Goal: Task Accomplishment & Management: Complete application form

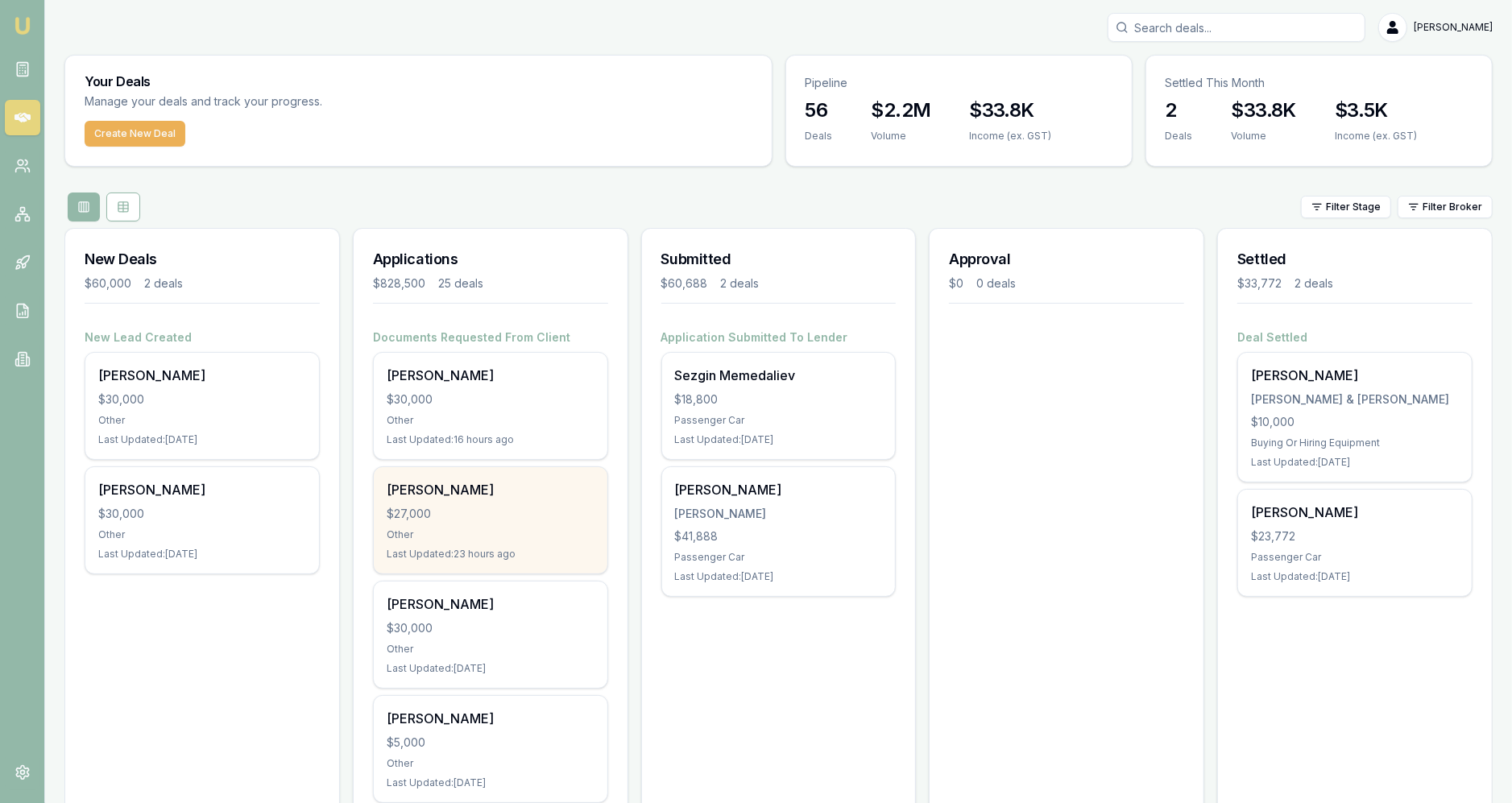
click at [497, 519] on div "$27,000" at bounding box center [490, 513] width 208 height 16
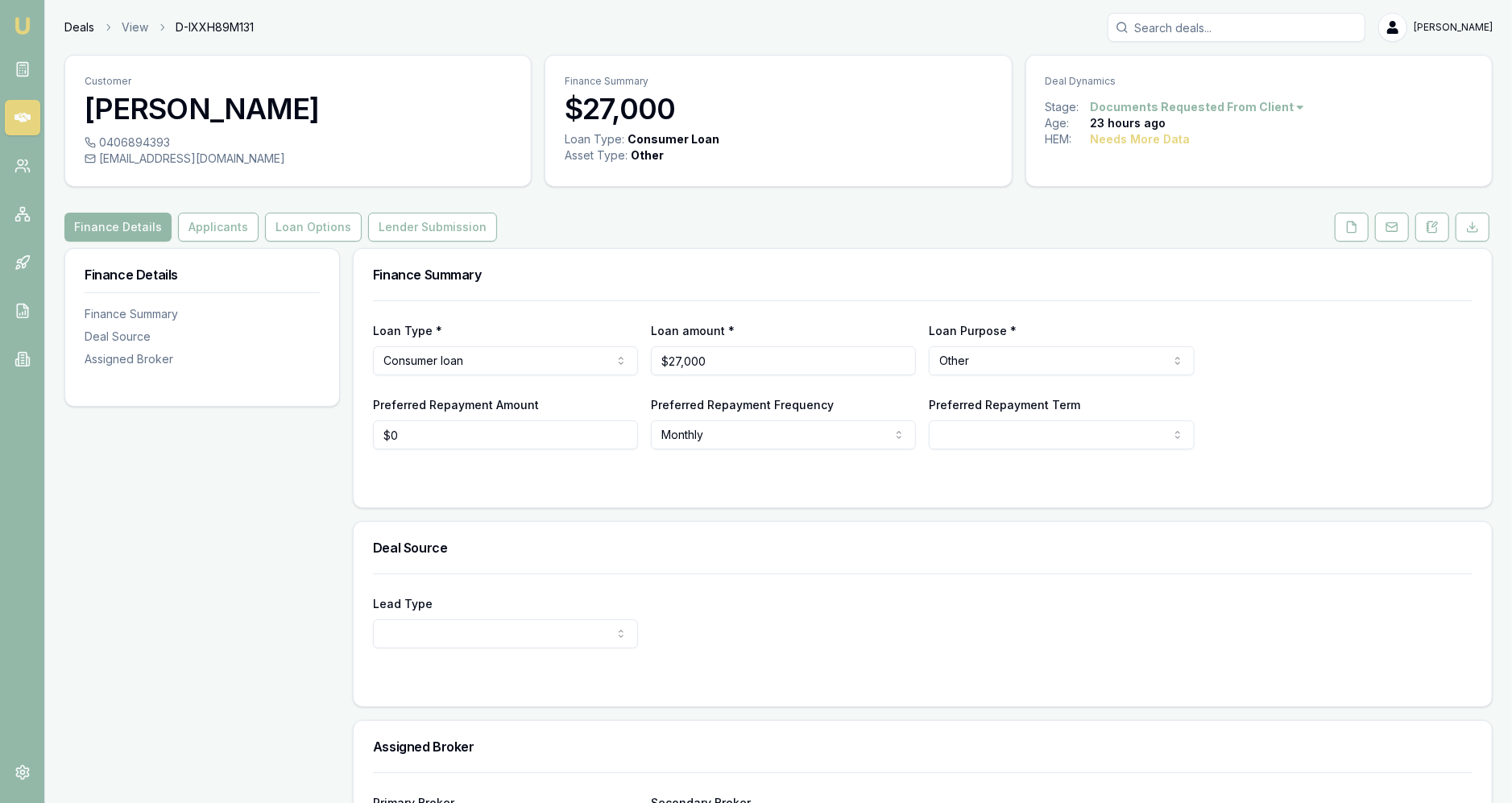
click at [79, 26] on link "Deals" at bounding box center [79, 27] width 30 height 16
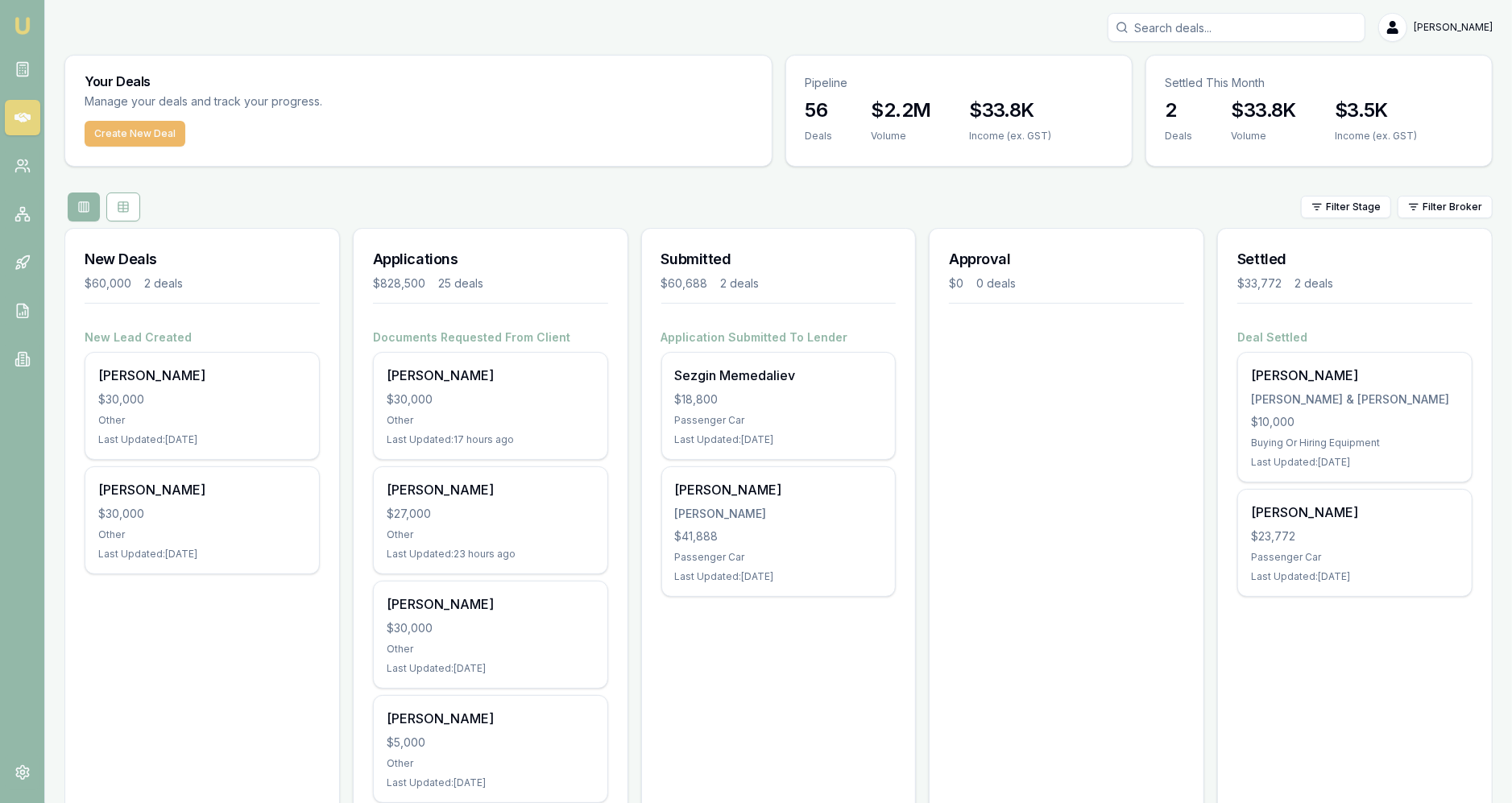
click at [132, 123] on button "Create New Deal" at bounding box center [135, 134] width 101 height 26
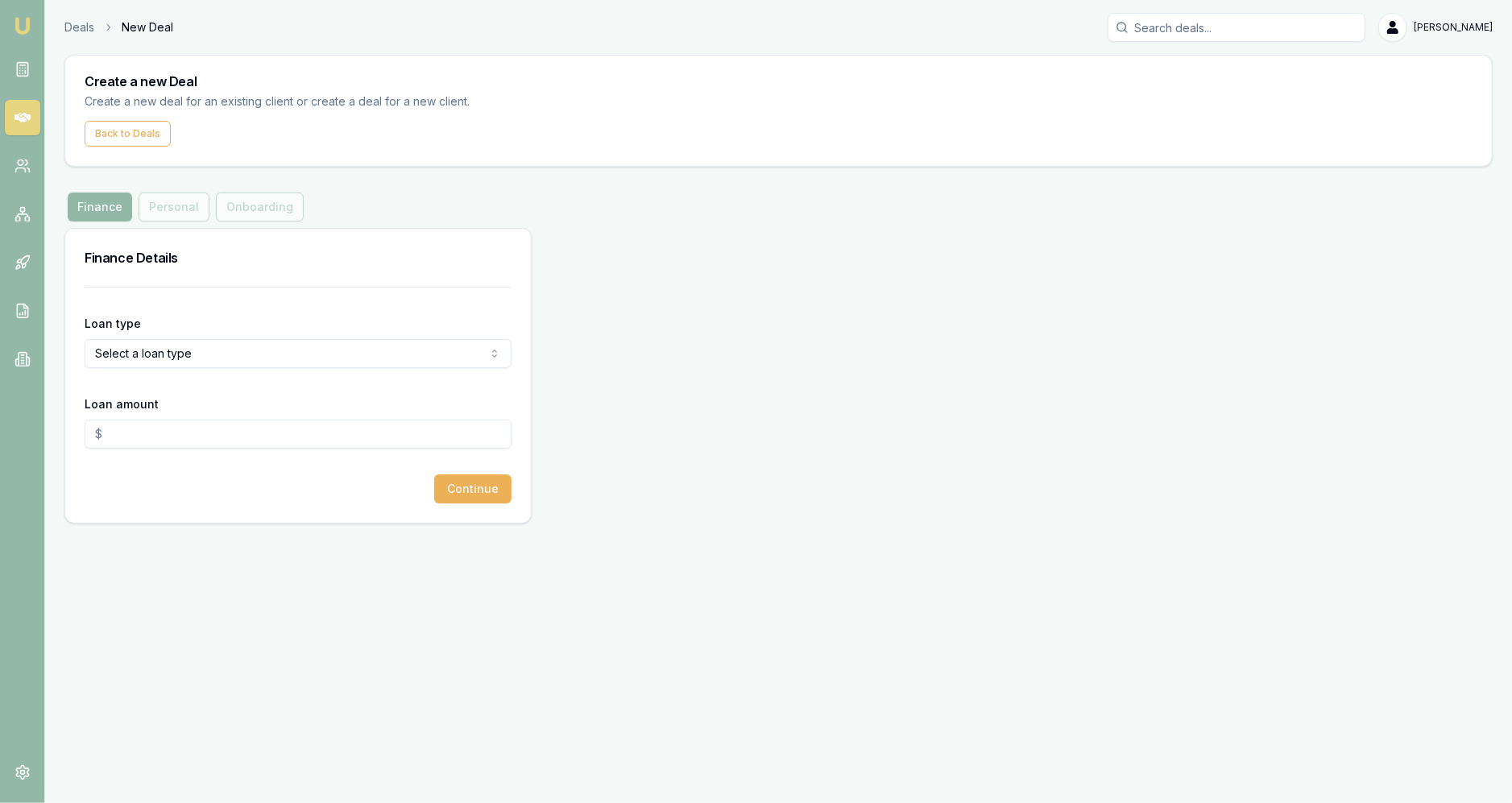
click at [153, 360] on html "Emu Broker Deals New Deal [PERSON_NAME] Fanfulla Toggle Menu Create a new Deal …" at bounding box center [756, 402] width 1512 height 803
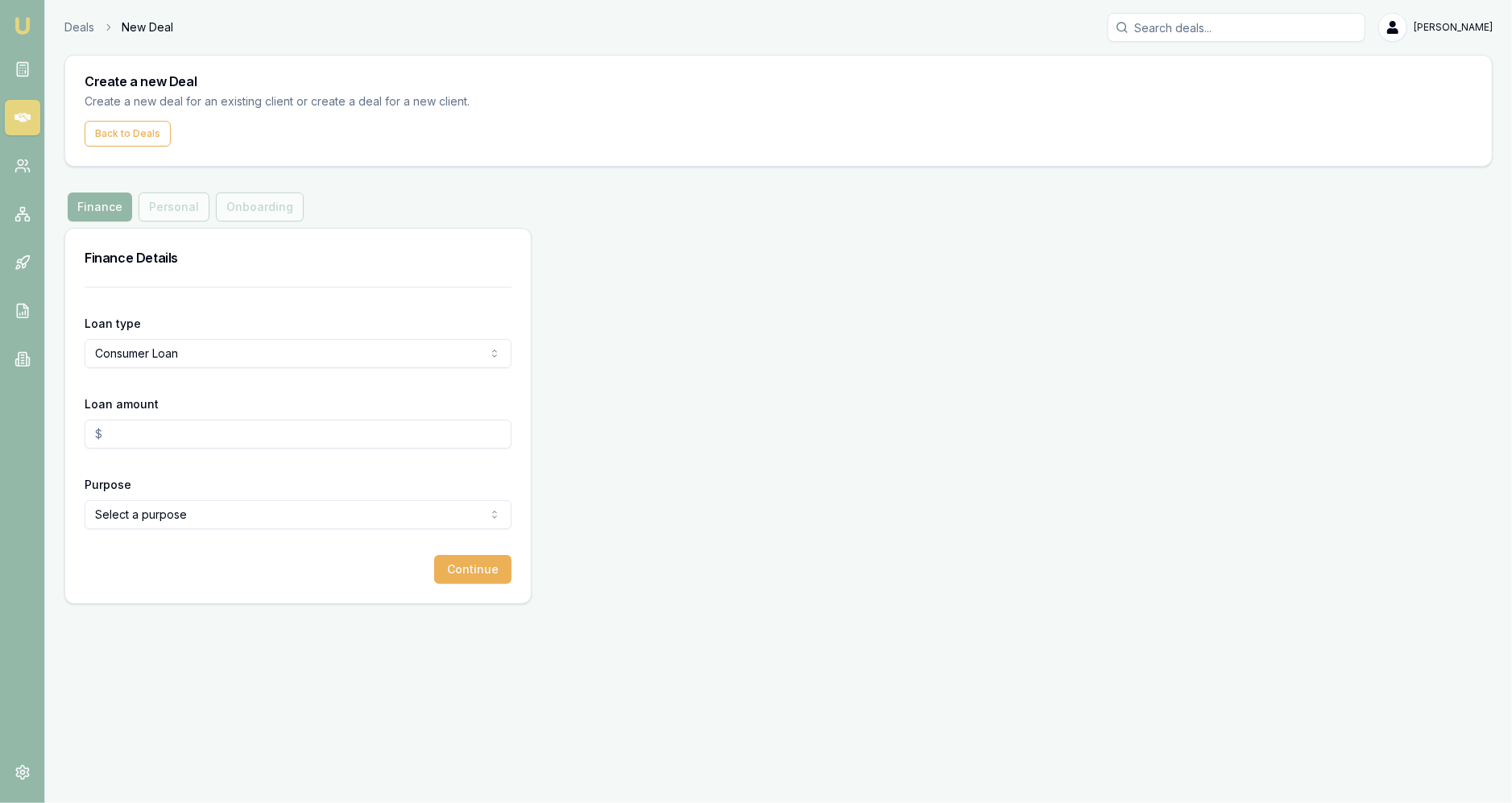
click at [211, 425] on input "Loan amount" at bounding box center [298, 433] width 427 height 29
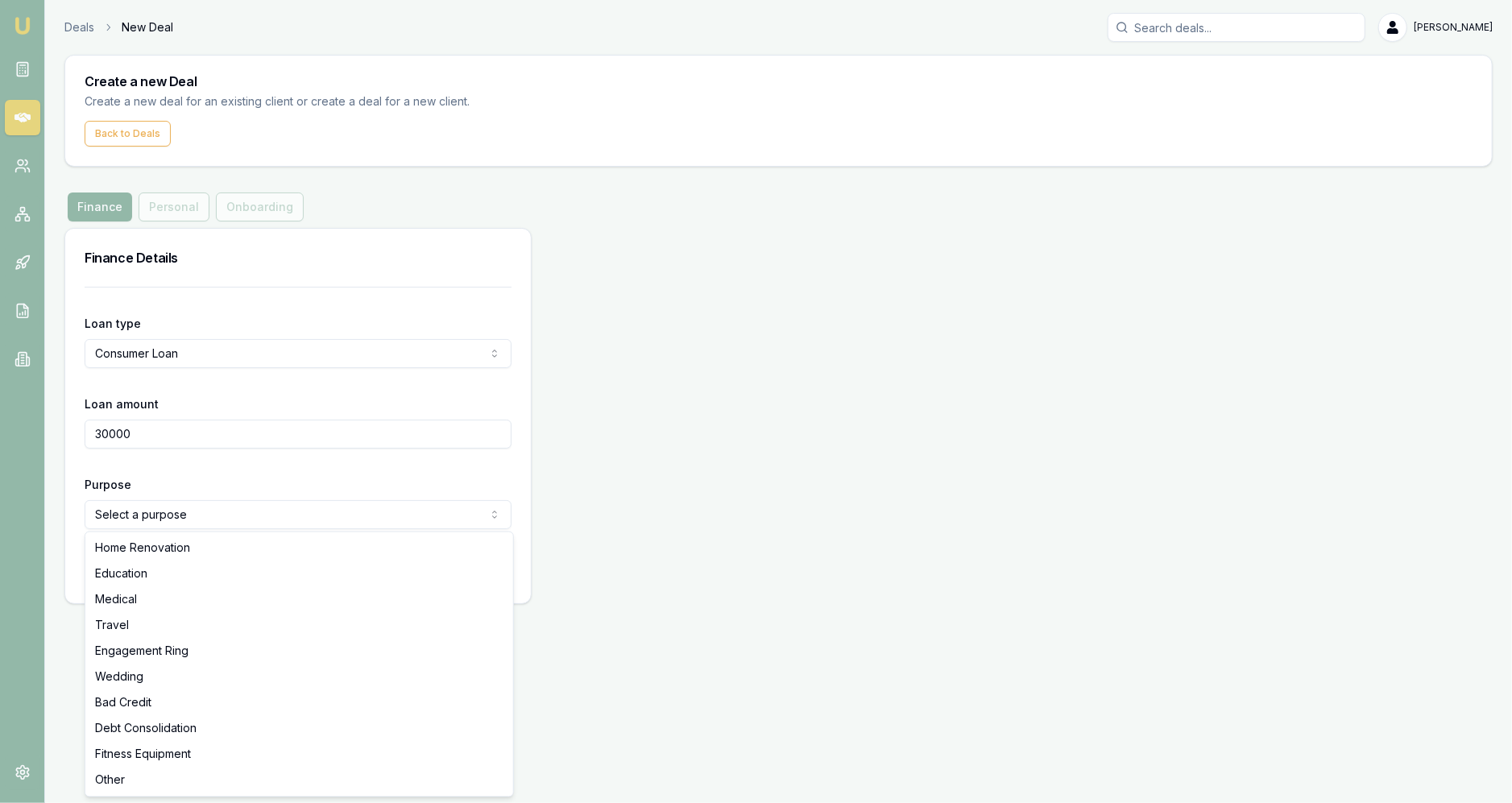
type input "$30,000.00"
click at [197, 504] on html "Emu Broker Deals New Deal [PERSON_NAME] Fanfulla Toggle Menu Create a new Deal …" at bounding box center [756, 402] width 1512 height 803
select select "OTHER"
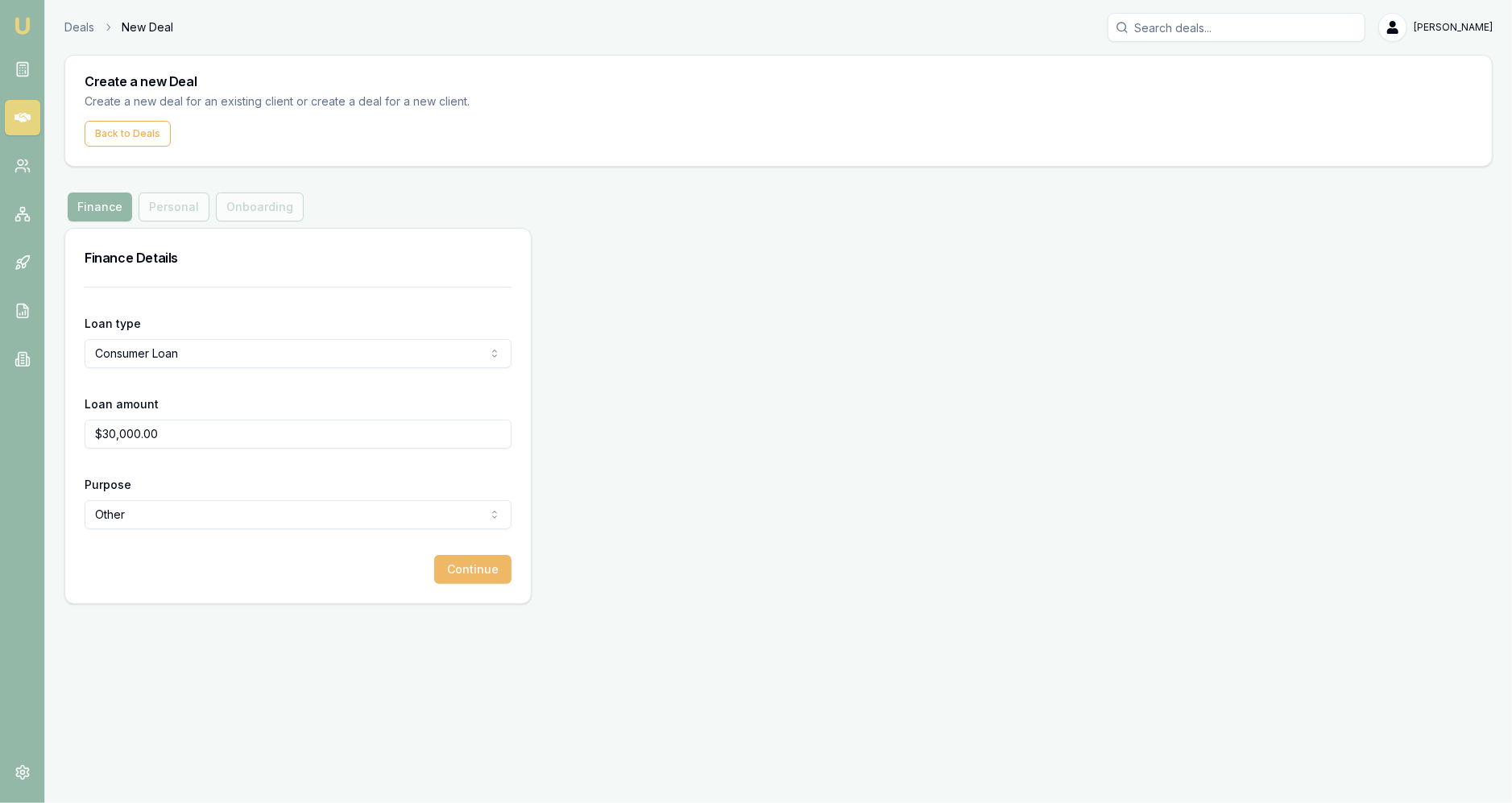
click at [440, 560] on button "Continue" at bounding box center [472, 569] width 77 height 29
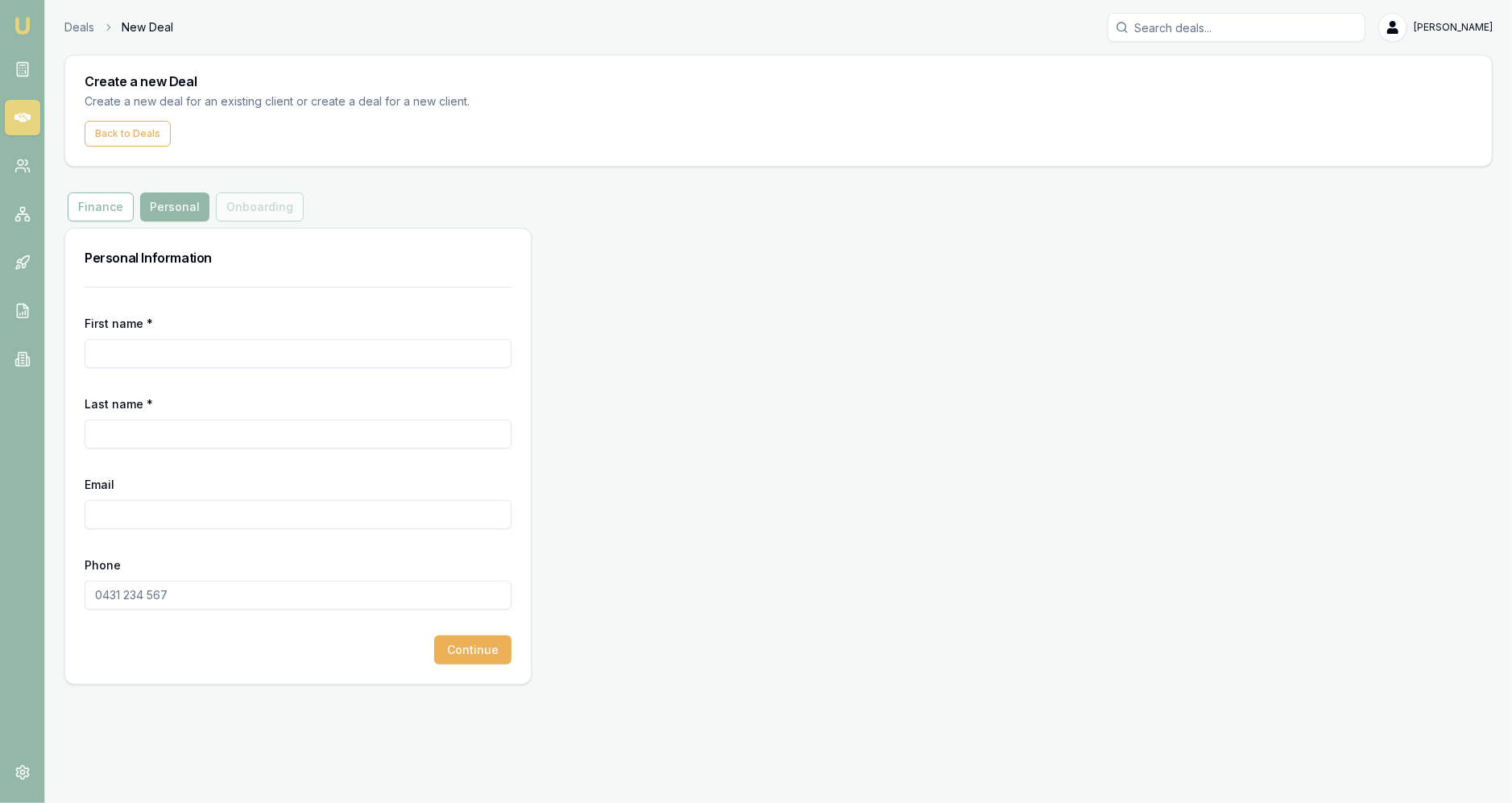
click at [234, 348] on input "First name *" at bounding box center [298, 353] width 427 height 29
type input "[PERSON_NAME]"
type input "H"
type input "Sharp"
paste input "[EMAIL_ADDRESS][DOMAIN_NAME]"
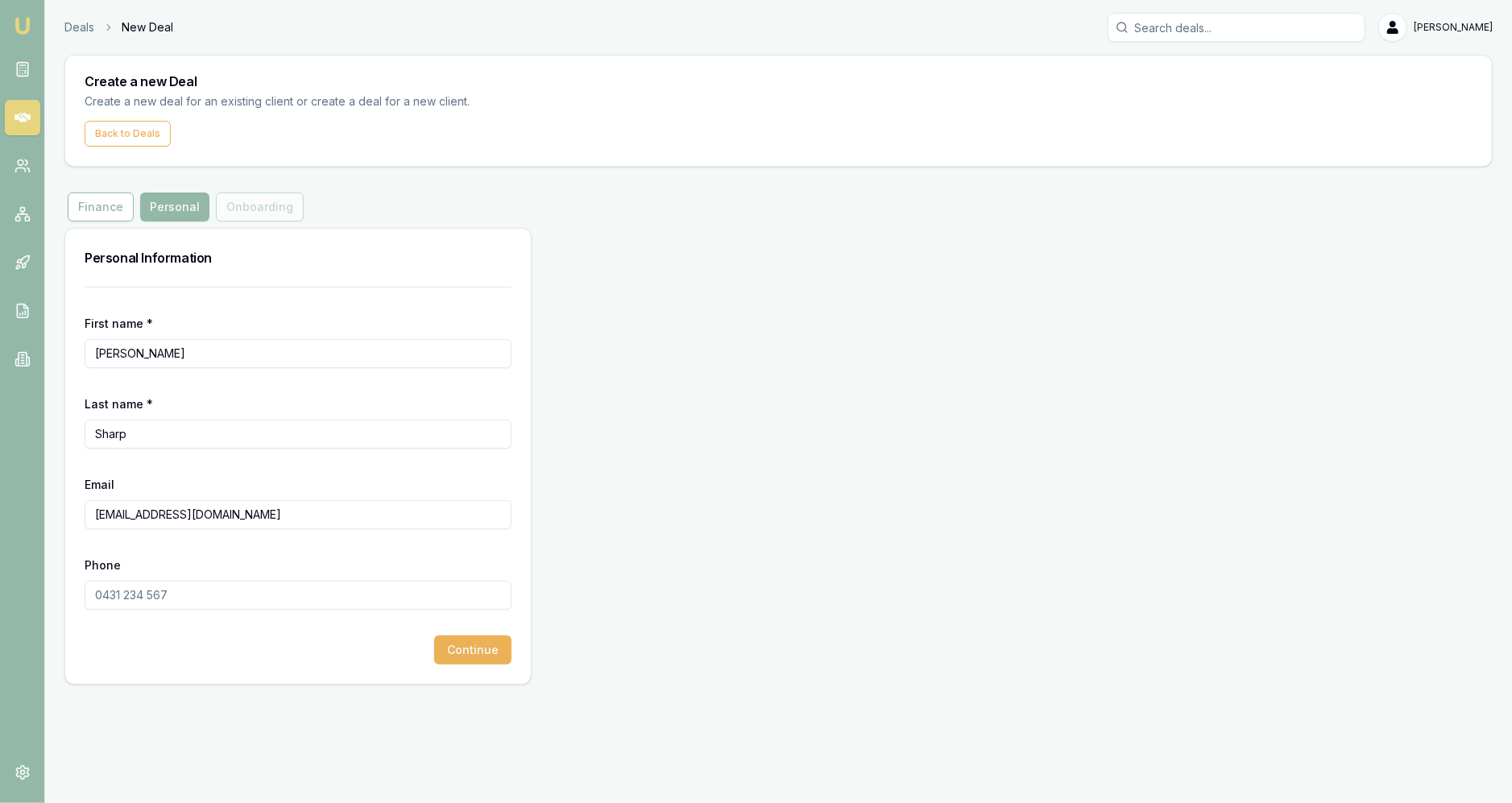
type input "[EMAIL_ADDRESS][DOMAIN_NAME]"
click at [160, 600] on input "Phone" at bounding box center [298, 594] width 427 height 29
paste input "0432 485 835"
type input "0432 485 835"
click at [493, 652] on button "Continue" at bounding box center [472, 649] width 77 height 29
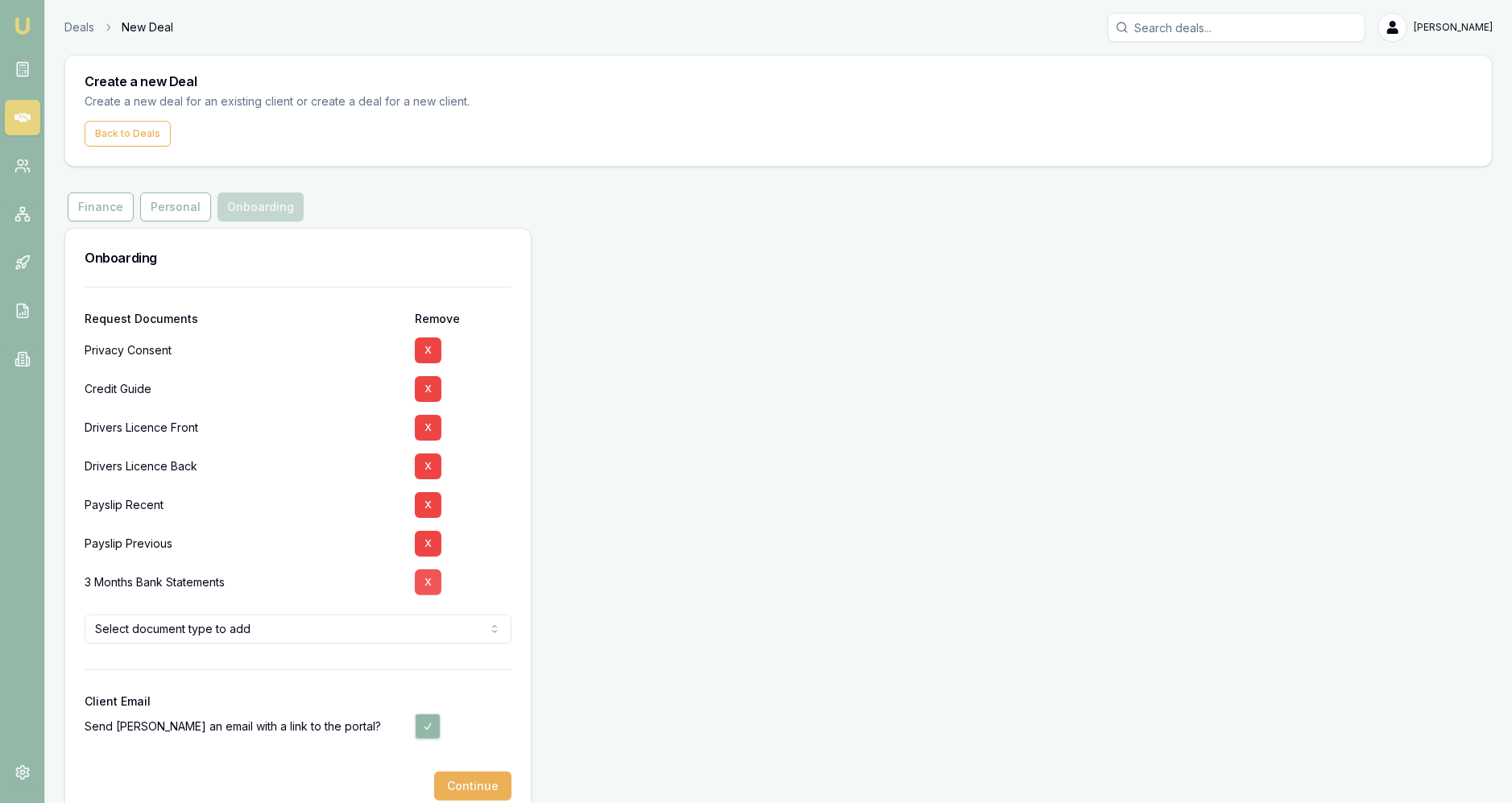
click at [431, 592] on button "X" at bounding box center [428, 582] width 27 height 26
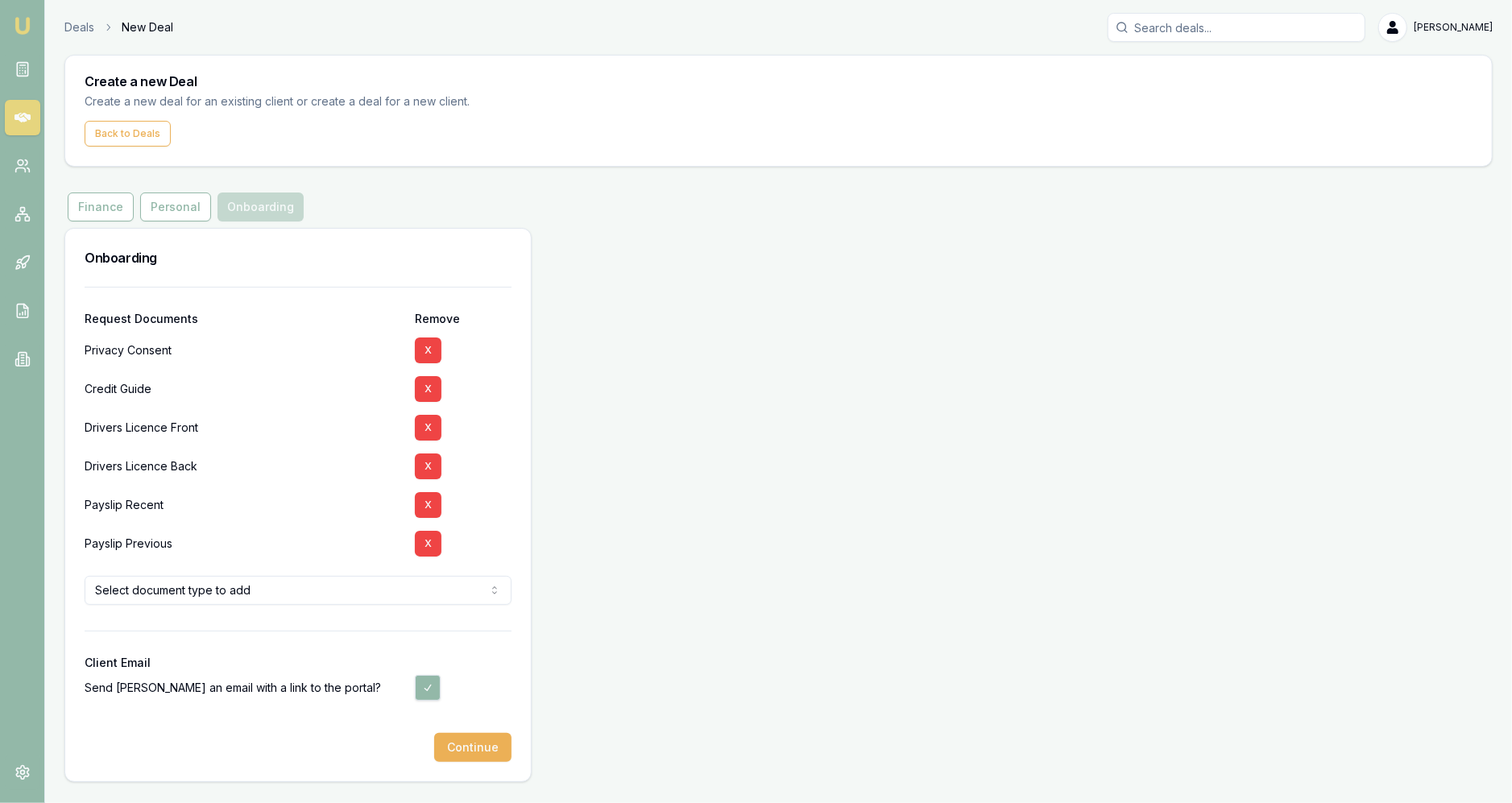
click at [311, 586] on html "Emu Broker Deals New Deal [PERSON_NAME] Fanfulla Toggle Menu Create a new Deal …" at bounding box center [756, 402] width 1512 height 803
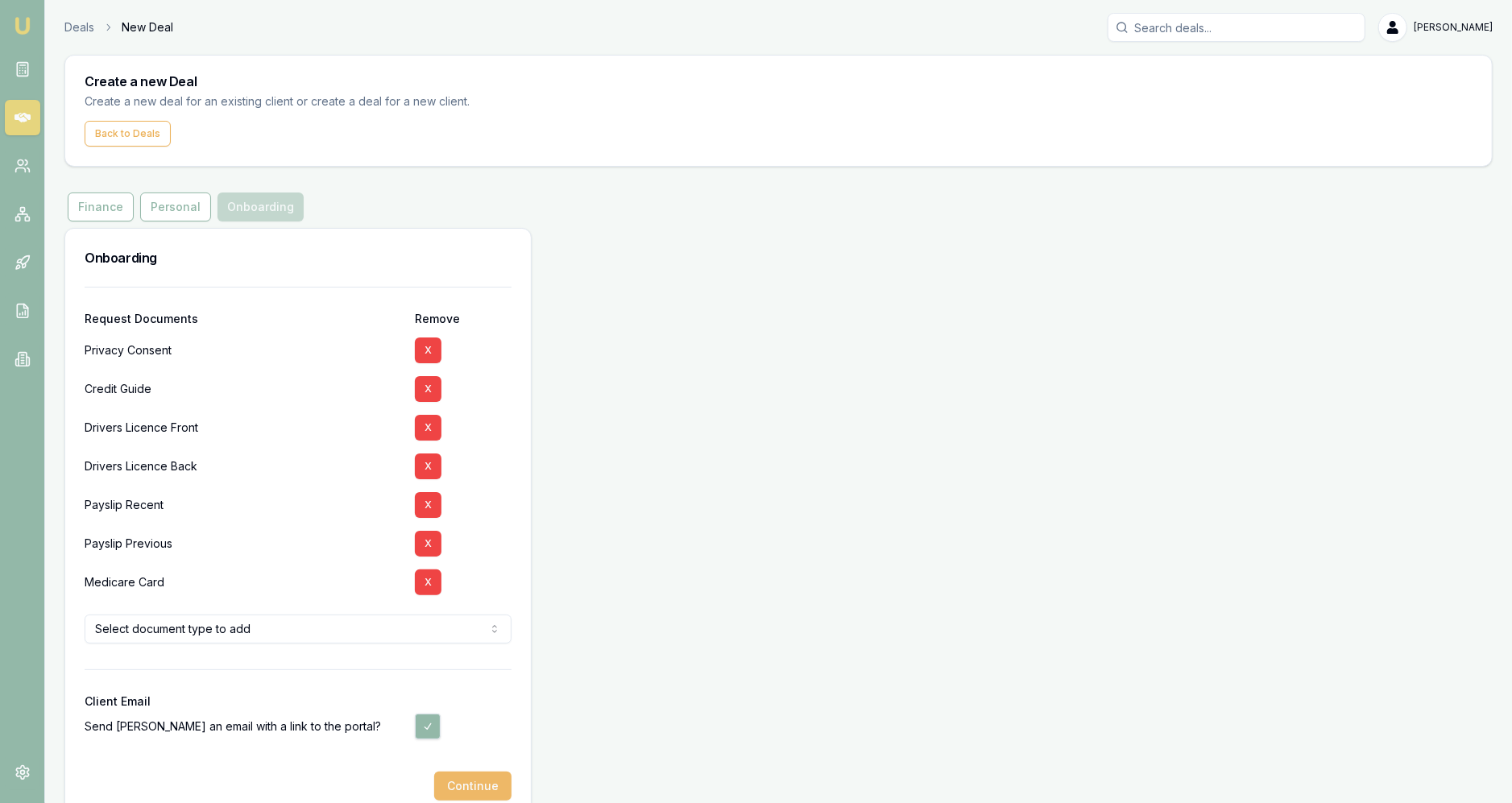
click at [481, 789] on button "Continue" at bounding box center [472, 785] width 77 height 29
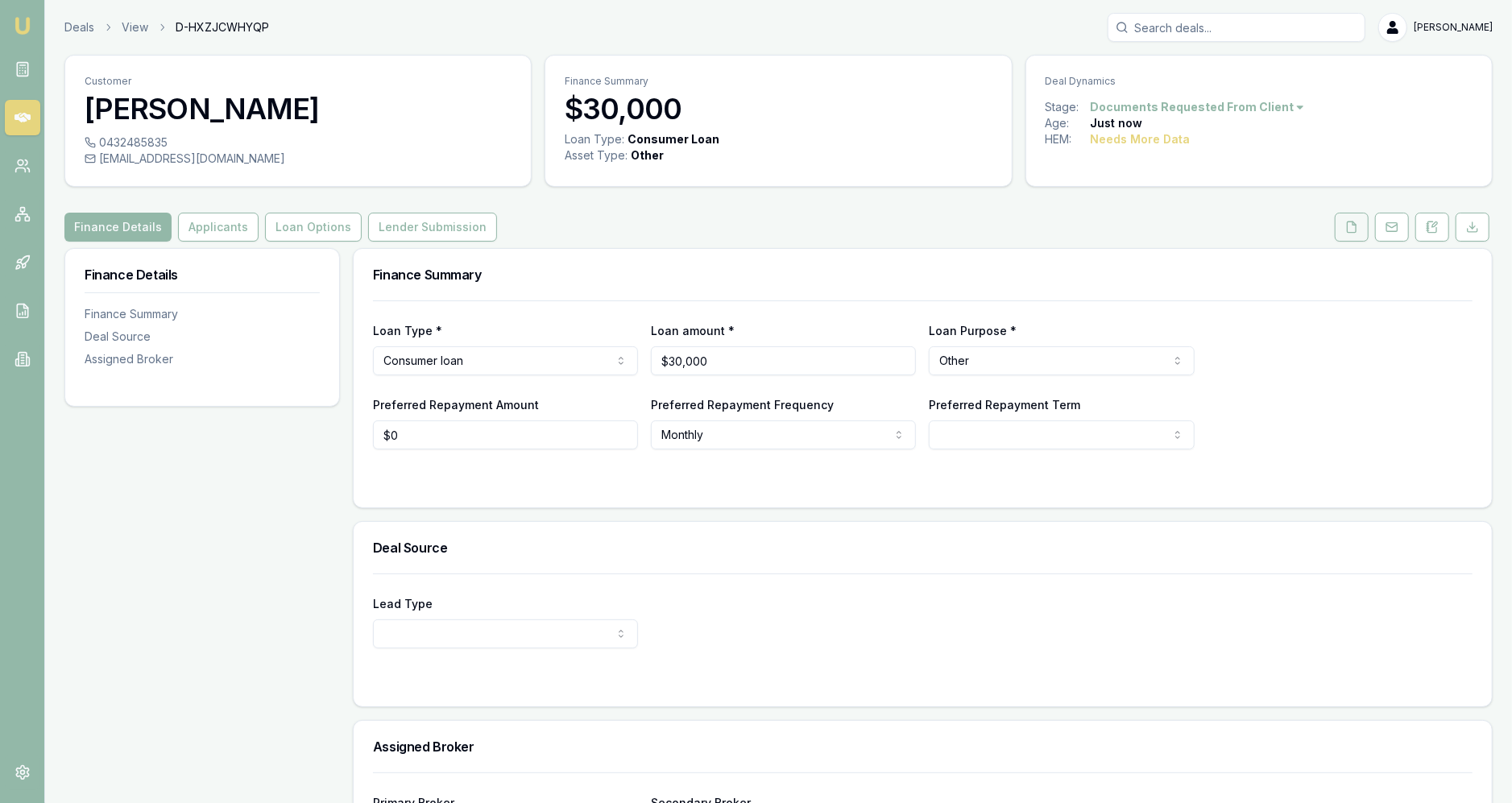
click at [1352, 216] on button at bounding box center [1352, 226] width 34 height 29
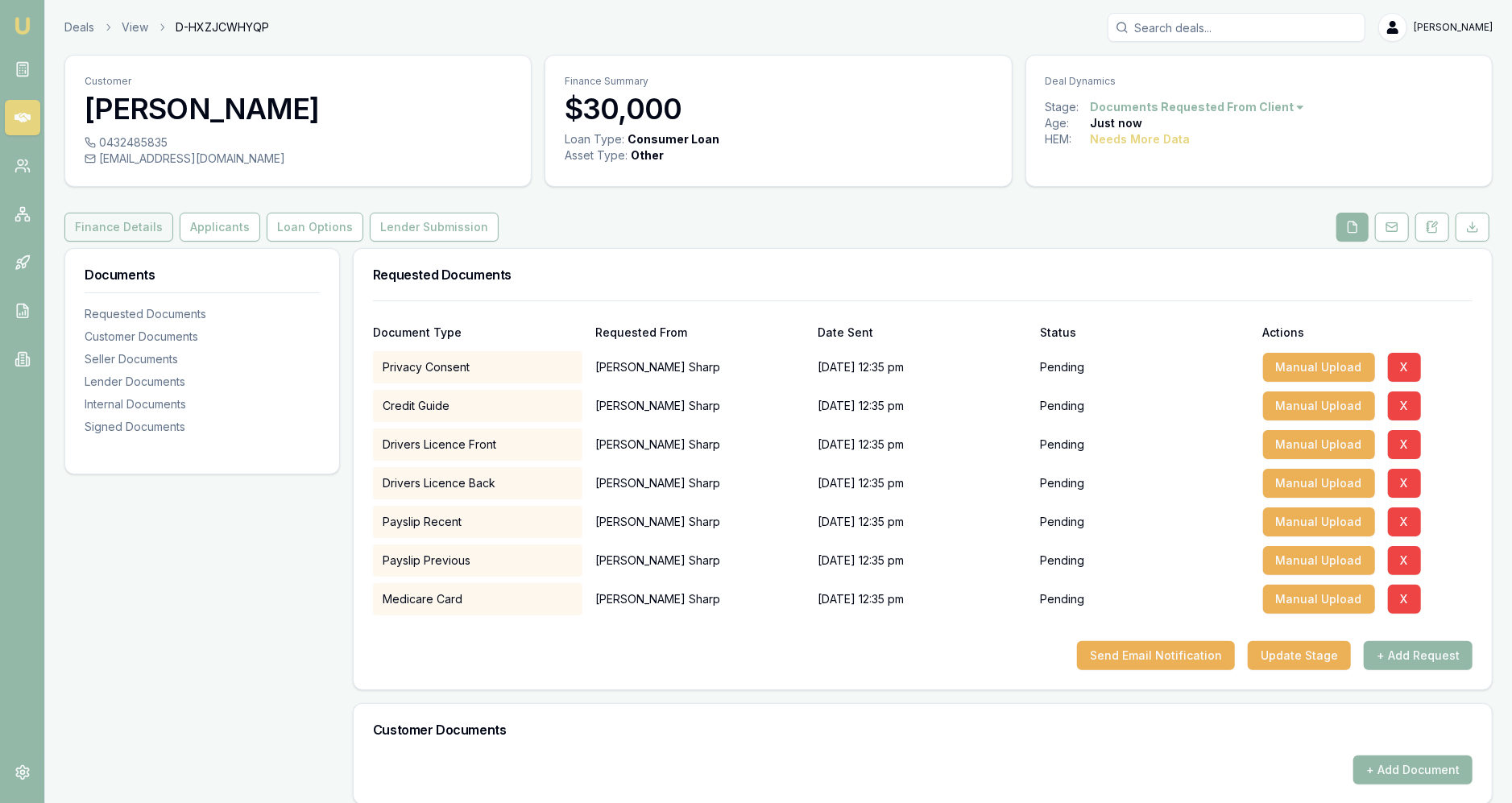
click at [100, 238] on button "Finance Details" at bounding box center [118, 226] width 109 height 29
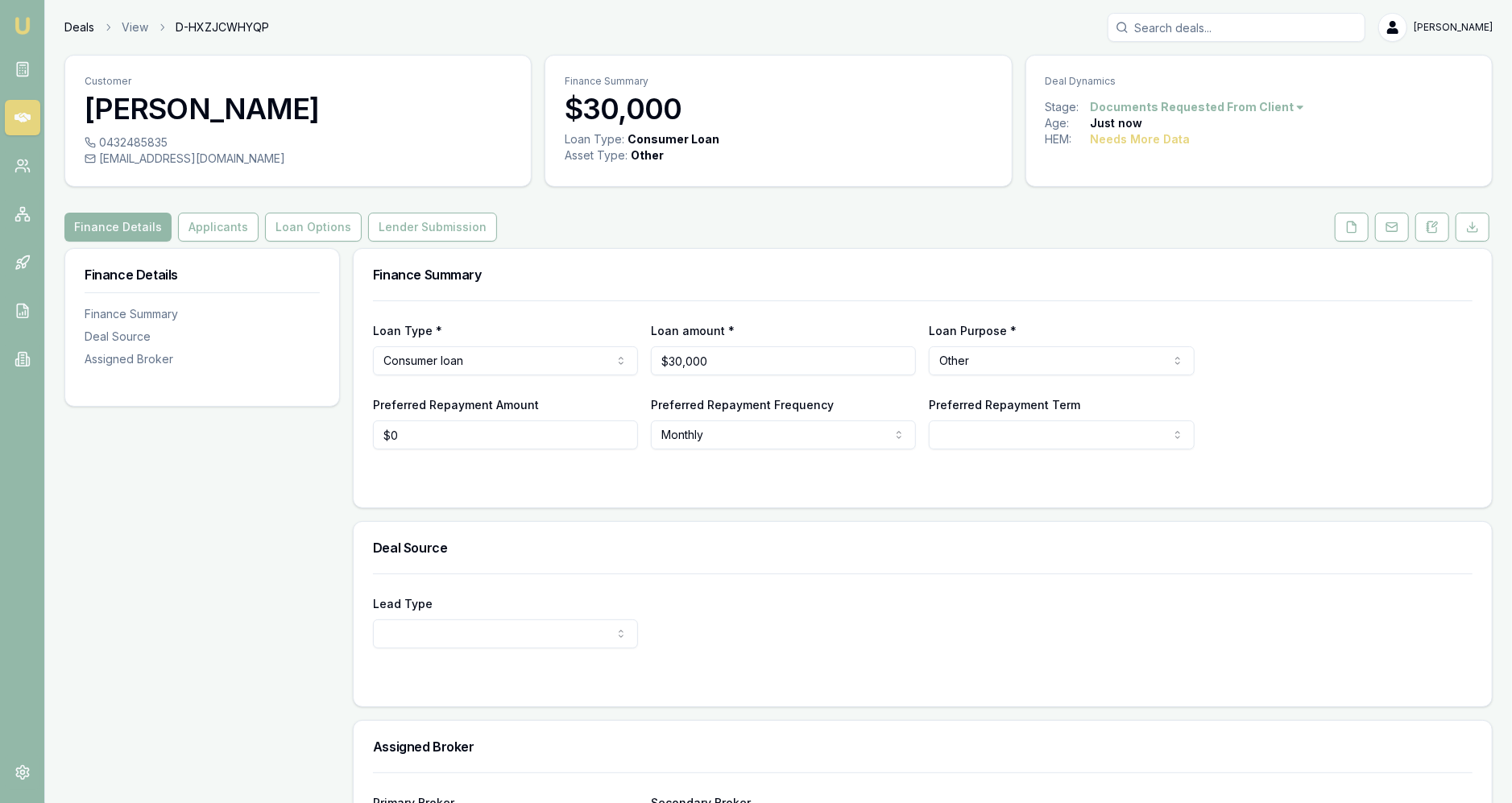
click at [85, 26] on link "Deals" at bounding box center [79, 27] width 30 height 16
